Goal: Task Accomplishment & Management: Complete application form

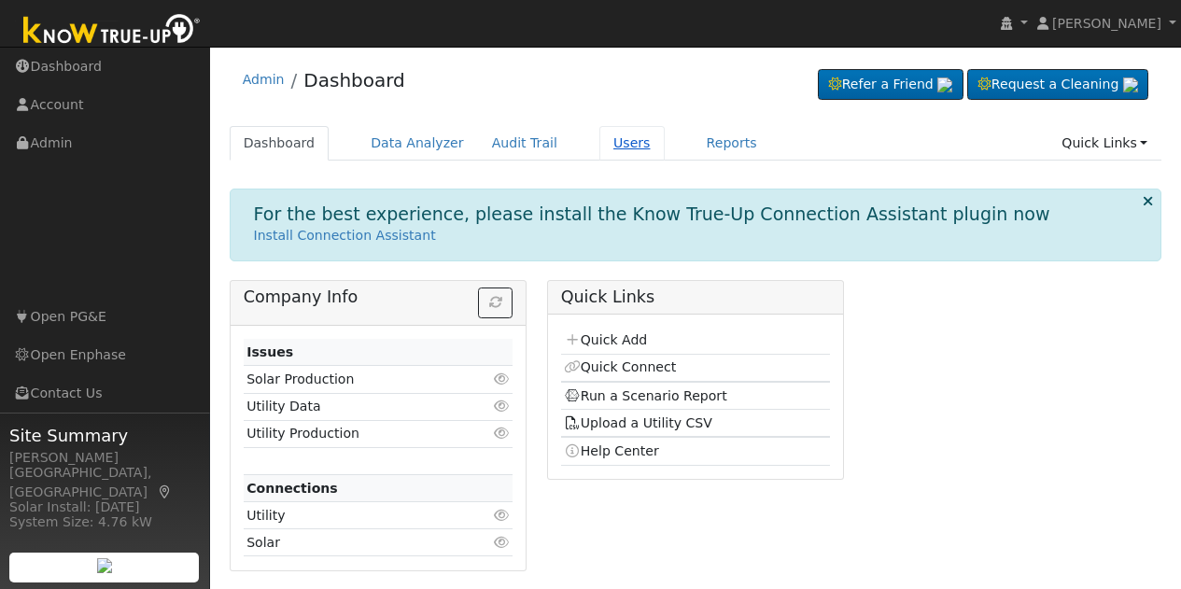
click at [617, 150] on link "Users" at bounding box center [632, 143] width 65 height 35
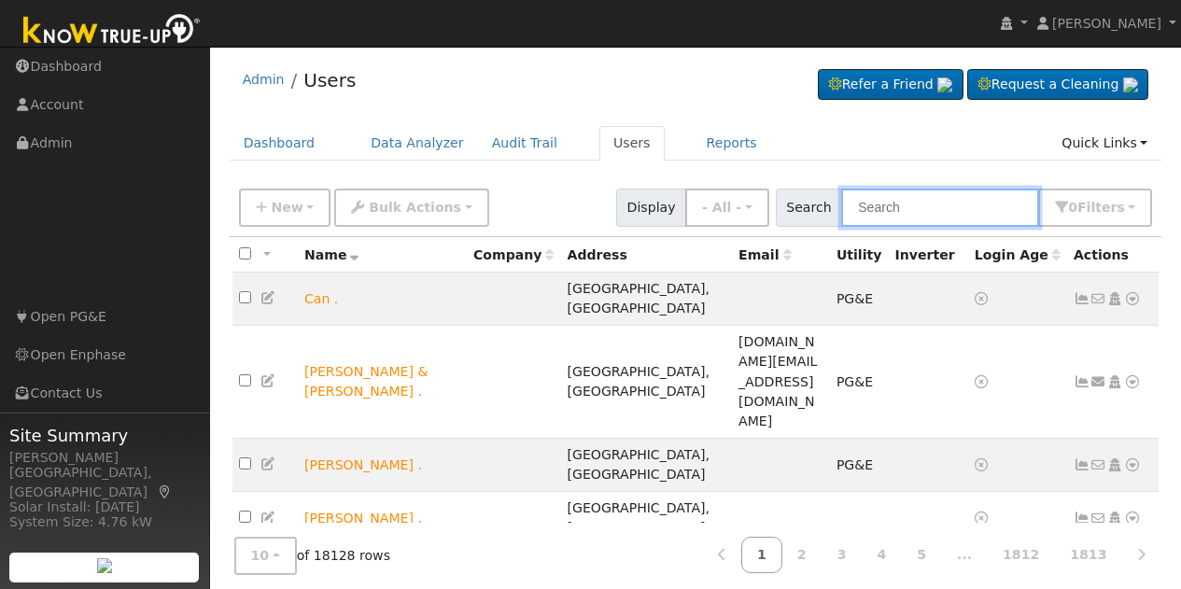
click at [964, 210] on input "text" at bounding box center [941, 208] width 198 height 38
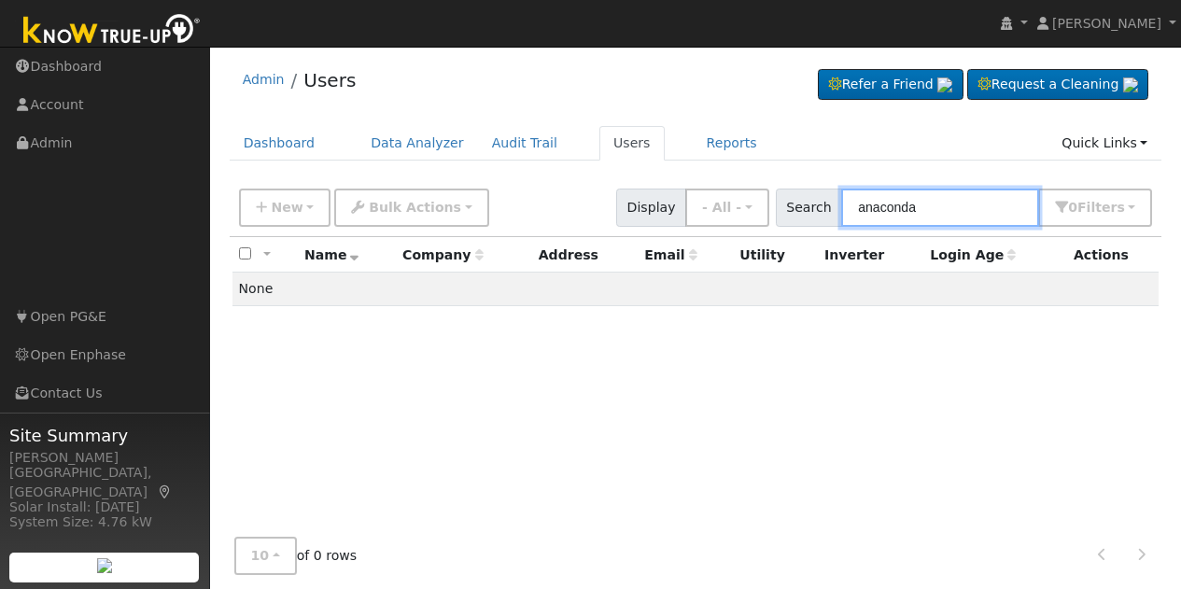
type input "anaconda"
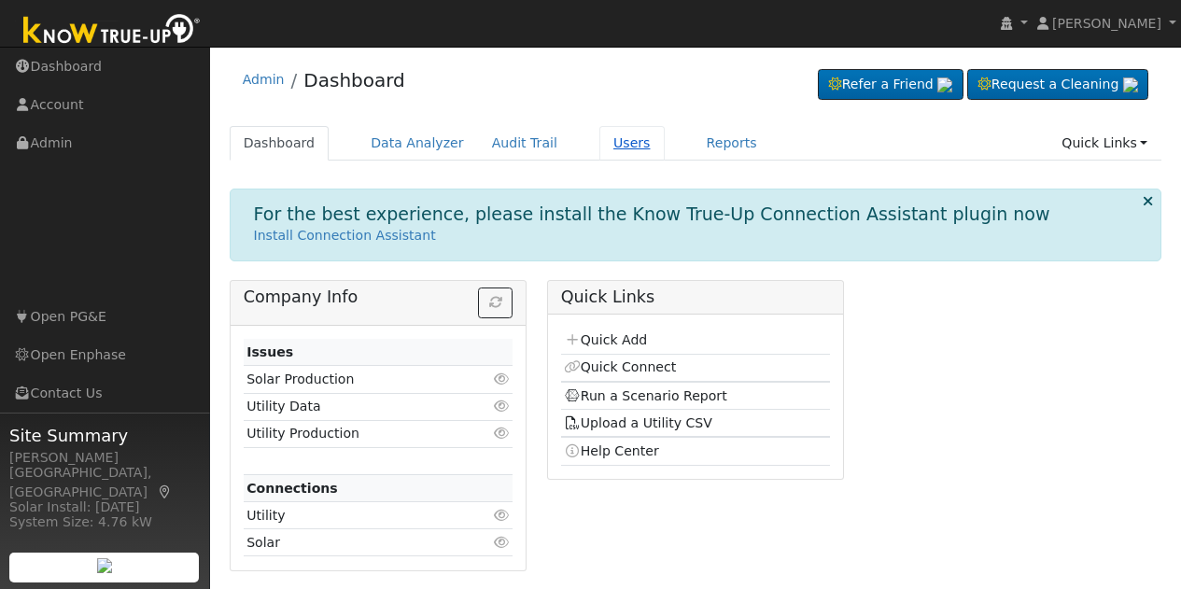
click at [608, 149] on link "Users" at bounding box center [632, 143] width 65 height 35
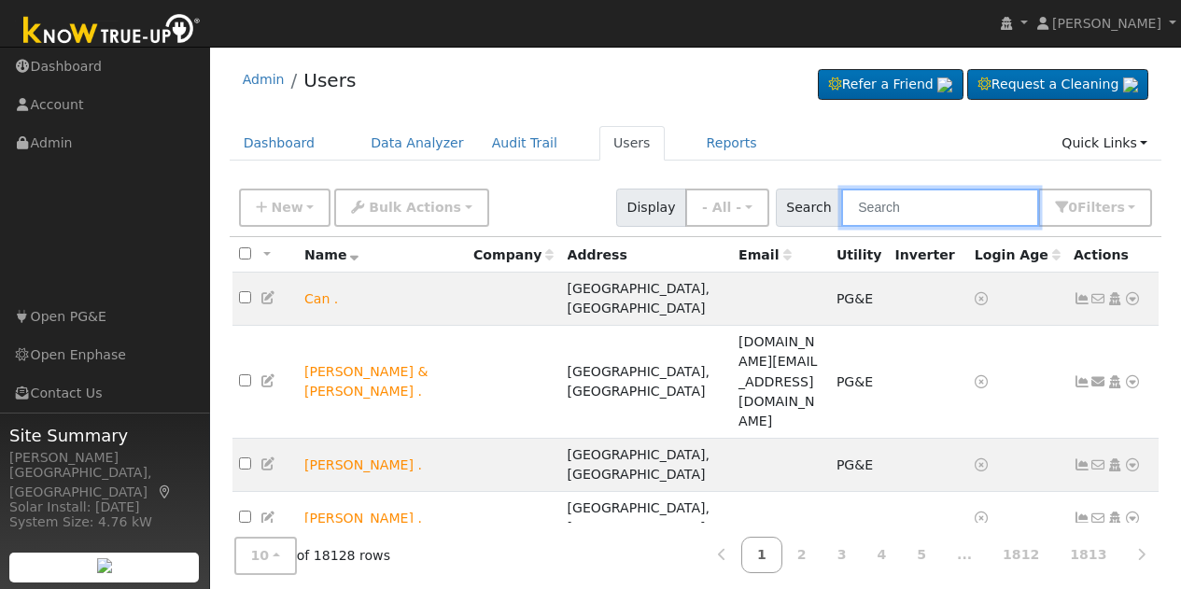
click at [899, 214] on input "text" at bounding box center [941, 208] width 198 height 38
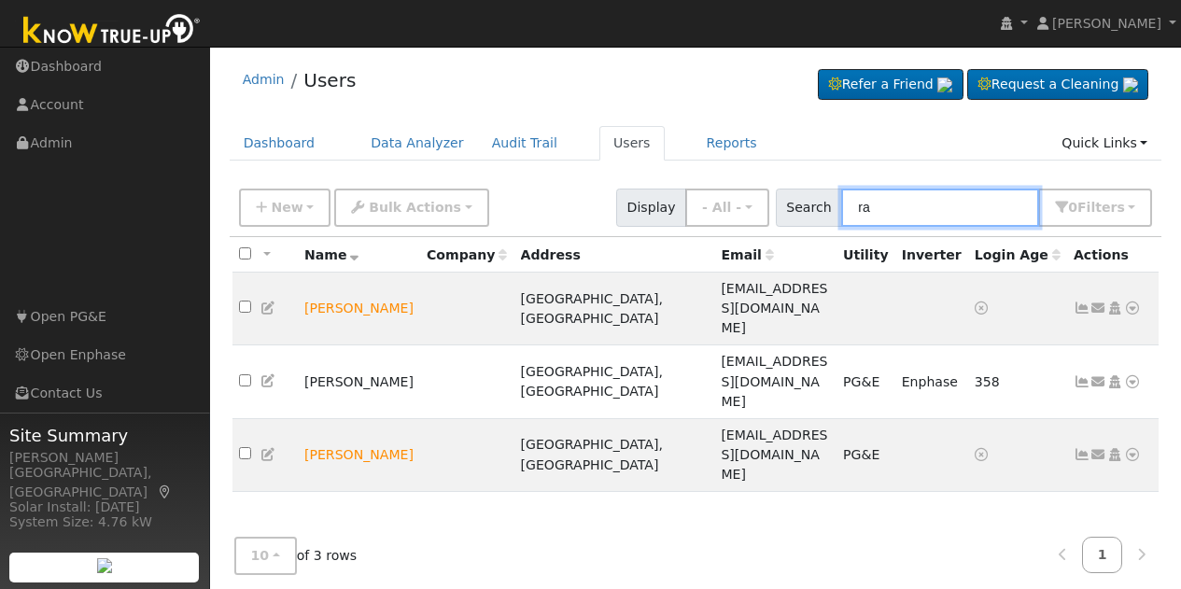
type input "r"
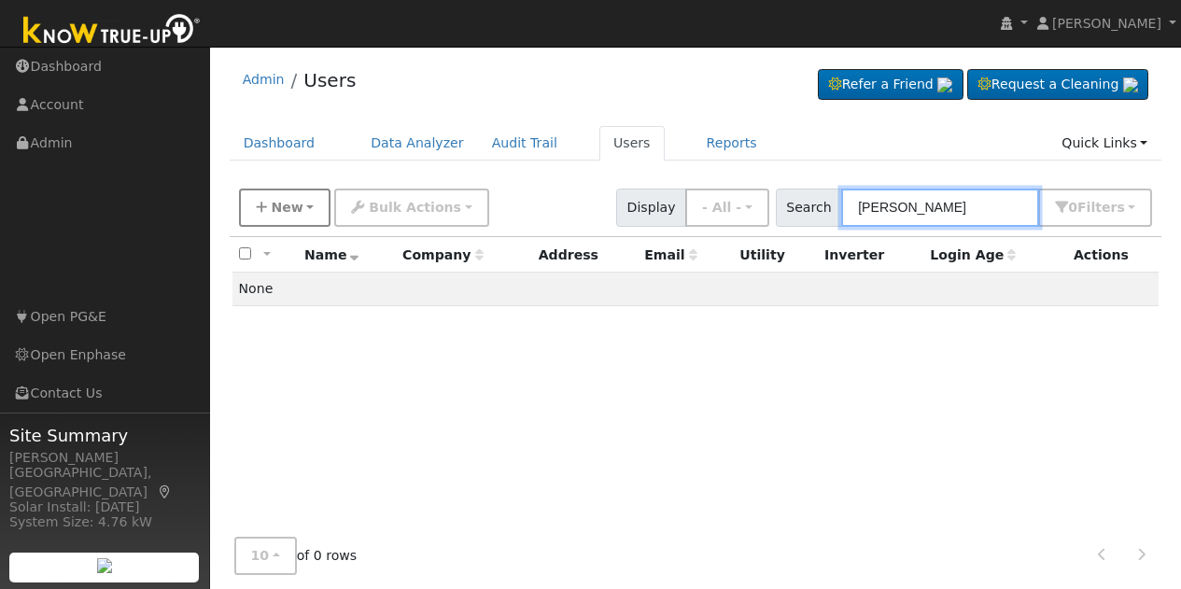
type input "aquilles ramirez"
click at [305, 216] on button "New" at bounding box center [285, 208] width 92 height 38
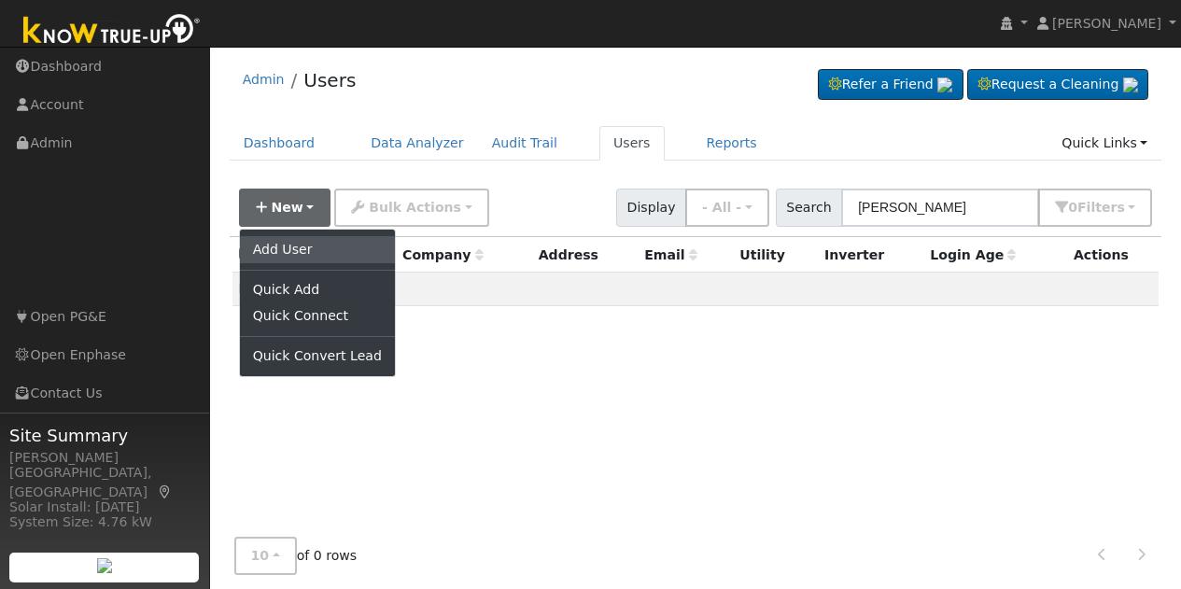
click at [318, 251] on link "Add User" at bounding box center [317, 249] width 155 height 26
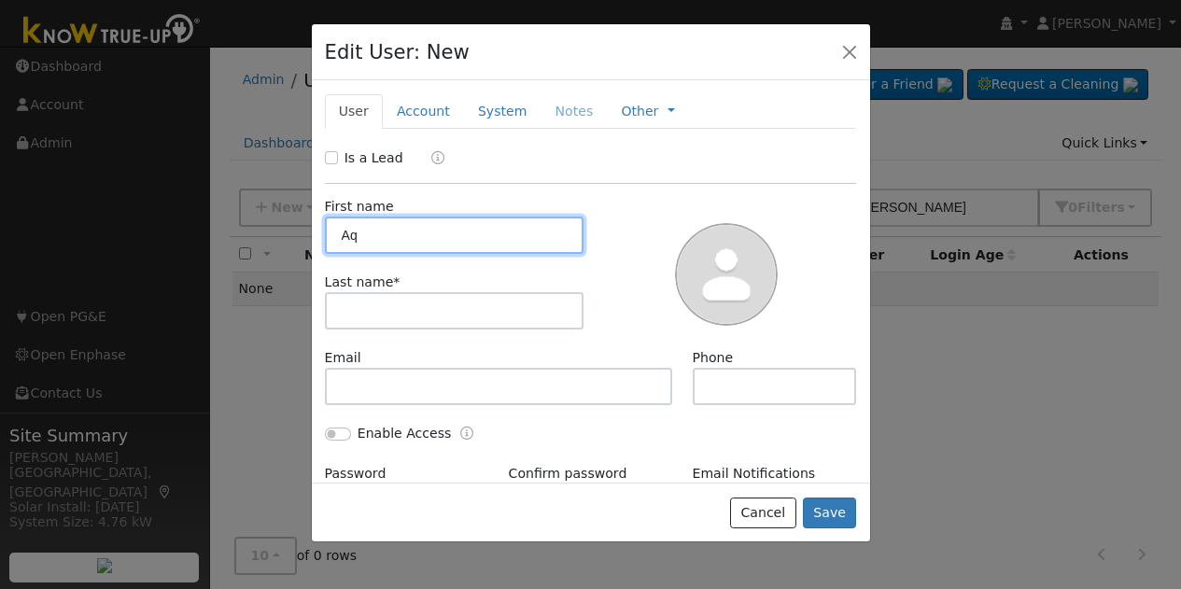
type input "A"
drag, startPoint x: 387, startPoint y: 233, endPoint x: 435, endPoint y: 236, distance: 48.6
click at [435, 236] on input "Yasmin Ramirez (home 1)" at bounding box center [455, 235] width 260 height 37
type input "Yasmin Ramirez (home 1)"
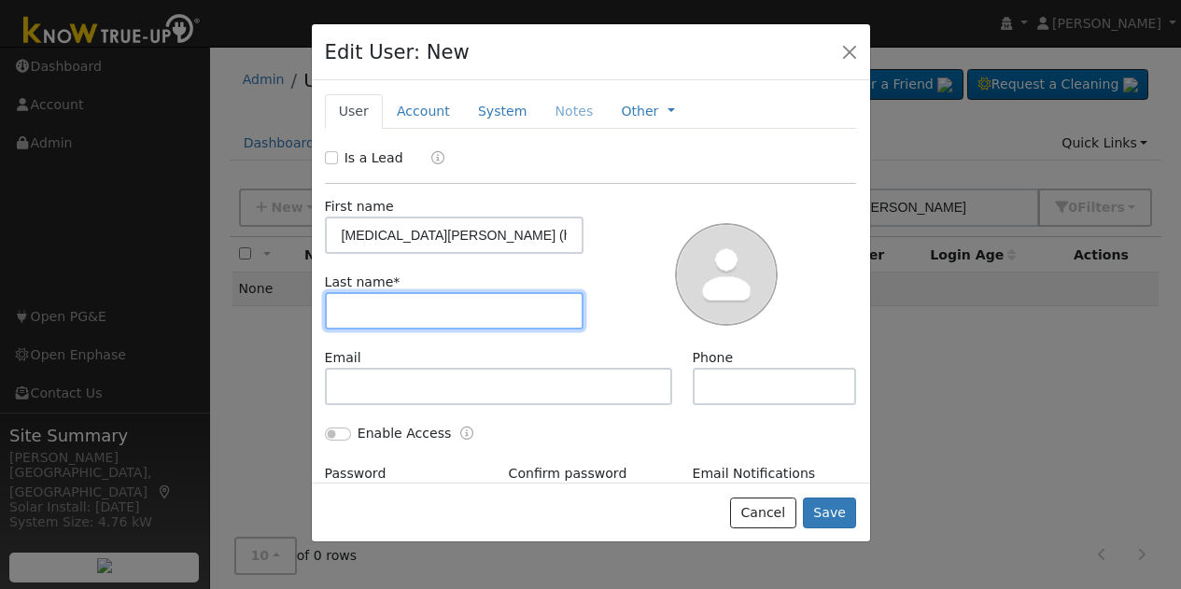
click at [407, 318] on input "text" at bounding box center [455, 310] width 260 height 37
paste input "Ramirez"
type input "Ramirez"
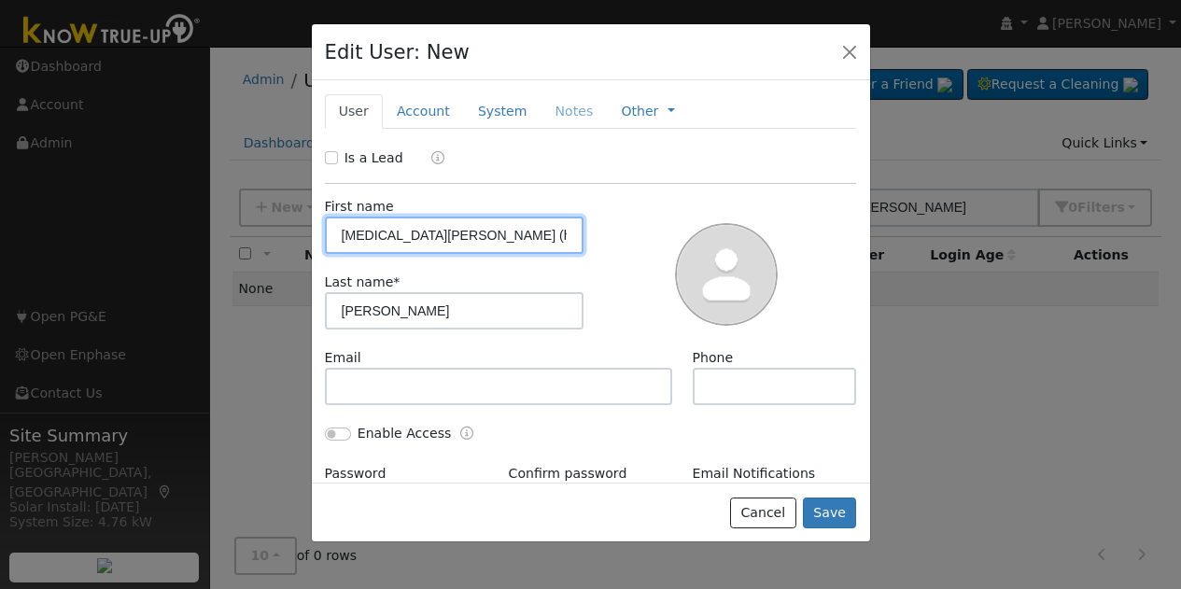
click at [444, 238] on input "Yasmin Ramirez (home 1)" at bounding box center [455, 235] width 260 height 37
type input "Yasmin (home 1)"
click at [419, 112] on link "Account" at bounding box center [423, 111] width 81 height 35
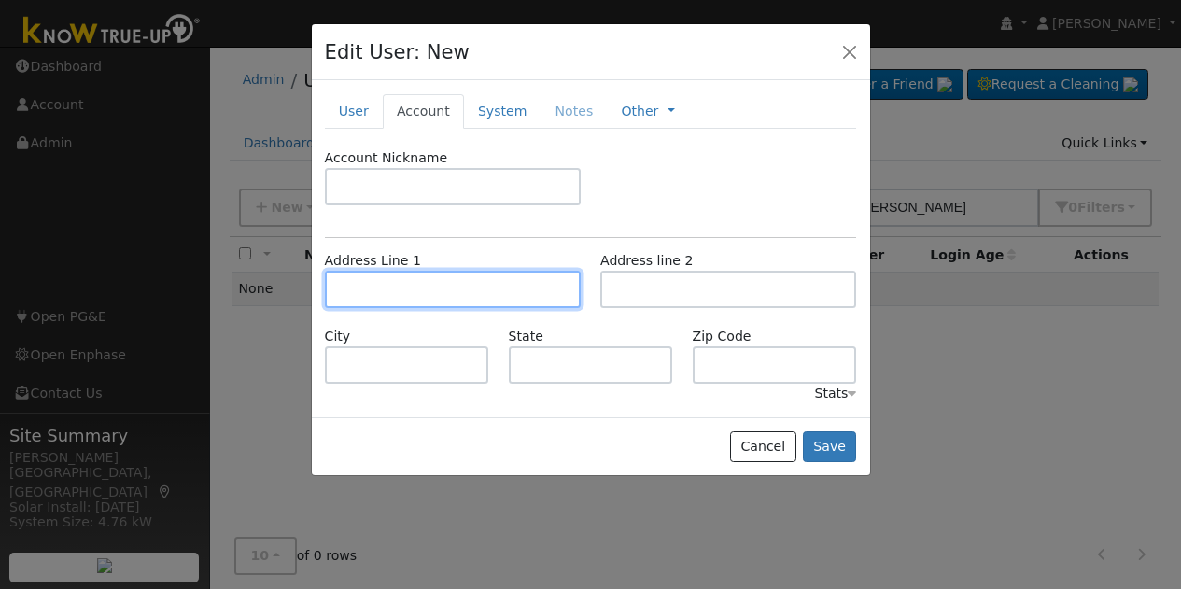
click at [407, 290] on input "text" at bounding box center [453, 289] width 256 height 37
type input "DF"
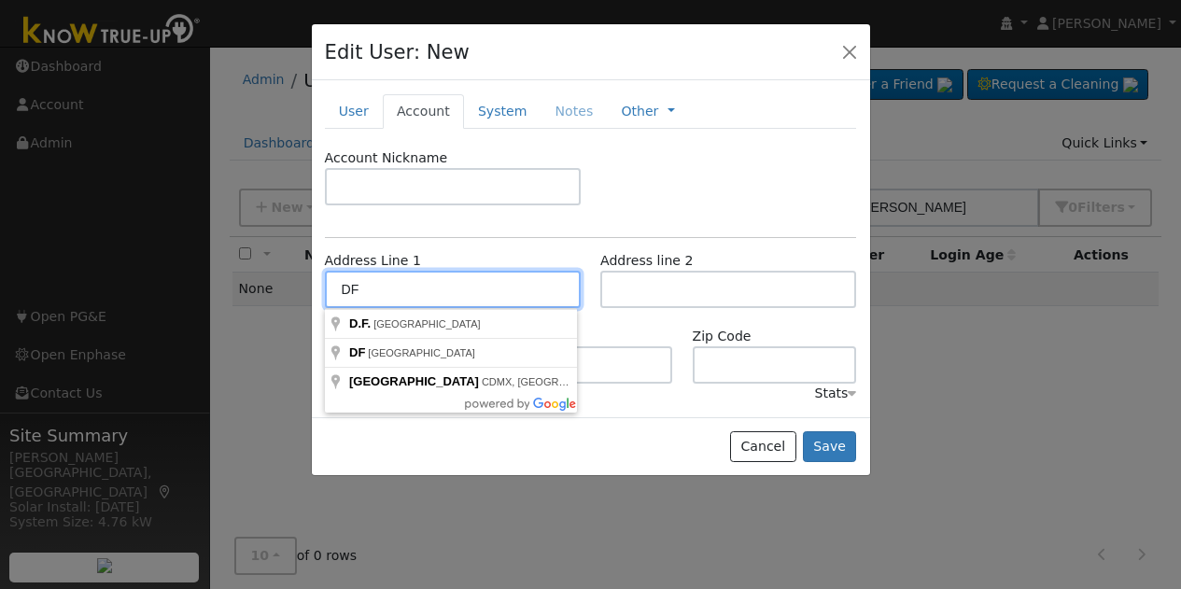
click at [440, 290] on input "DF" at bounding box center [453, 289] width 256 height 37
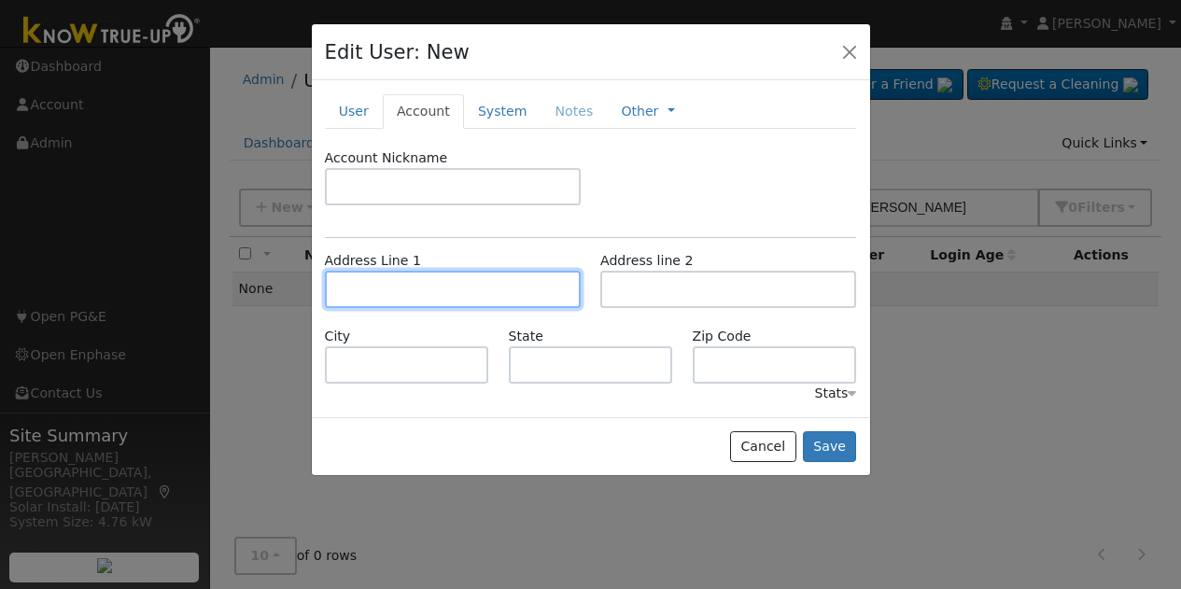
paste input "Ramirez"
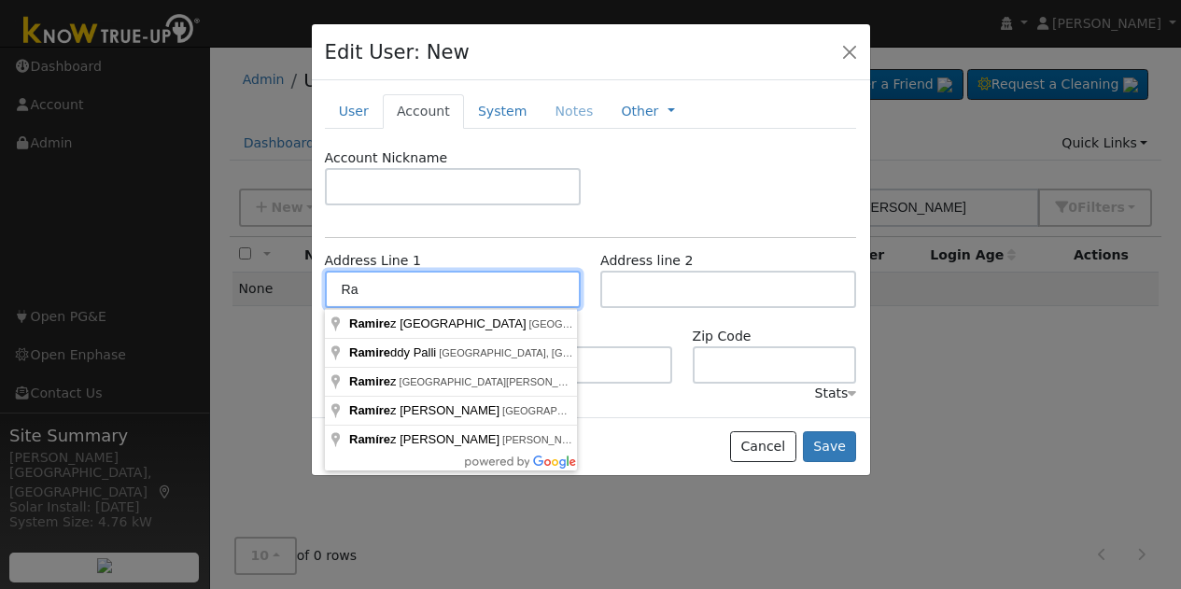
type input "R"
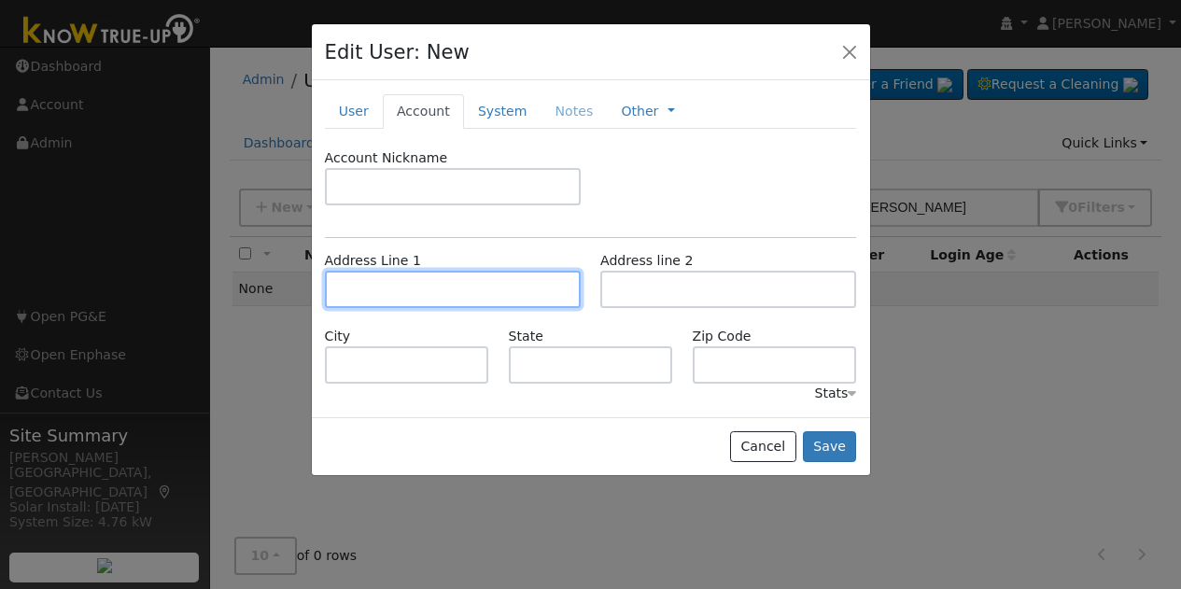
paste input "17212 Anaconda Rd Madera, CA 93636, USA"
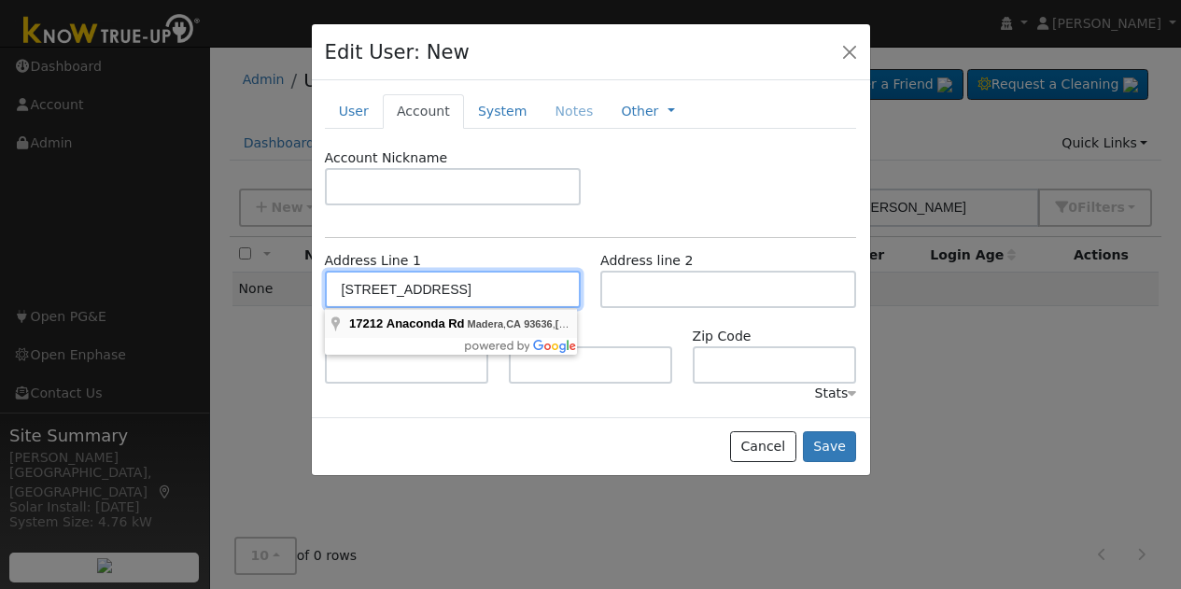
type input "17212 Anaconda Road"
type input "Madera"
type input "CA"
type input "93636"
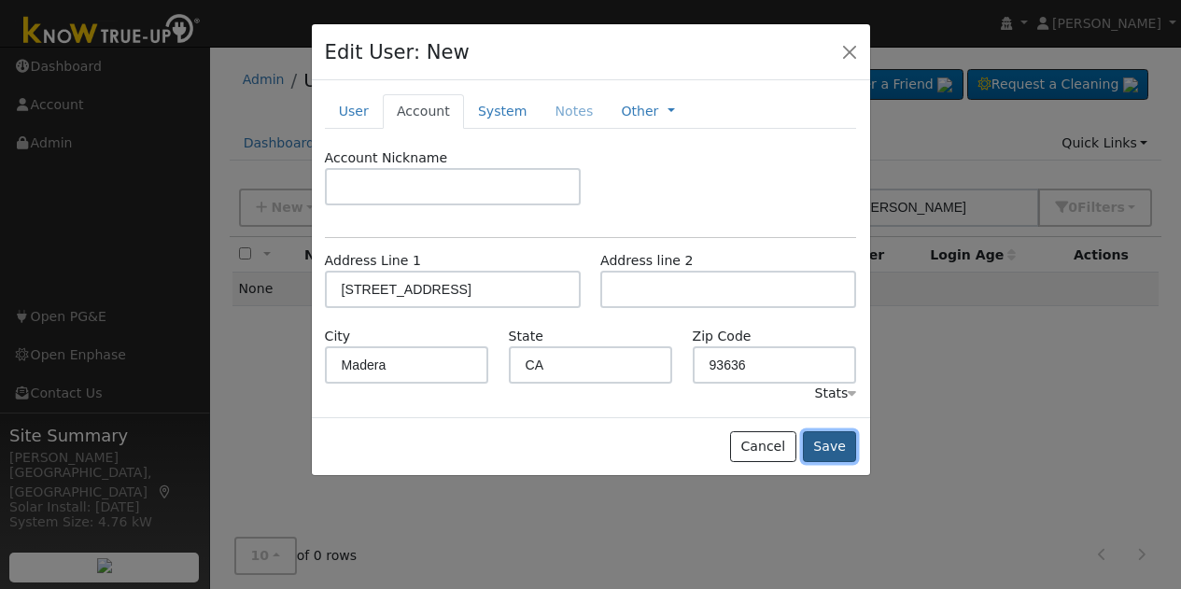
click at [834, 444] on button "Save" at bounding box center [830, 448] width 54 height 32
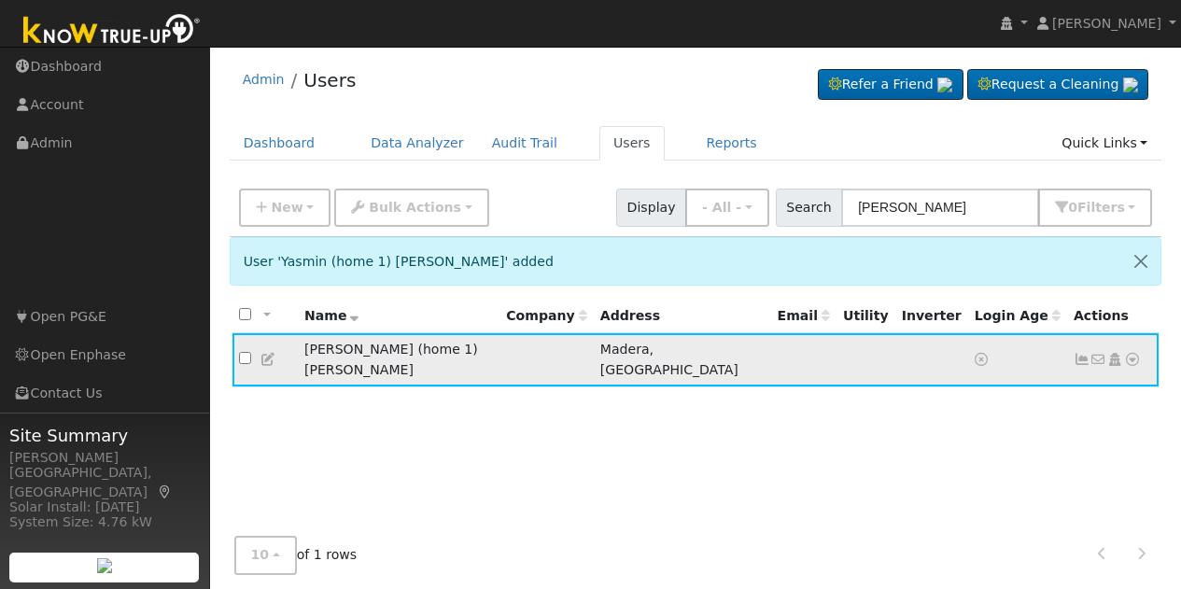
click at [1115, 353] on icon at bounding box center [1115, 359] width 17 height 13
